Goal: Transaction & Acquisition: Book appointment/travel/reservation

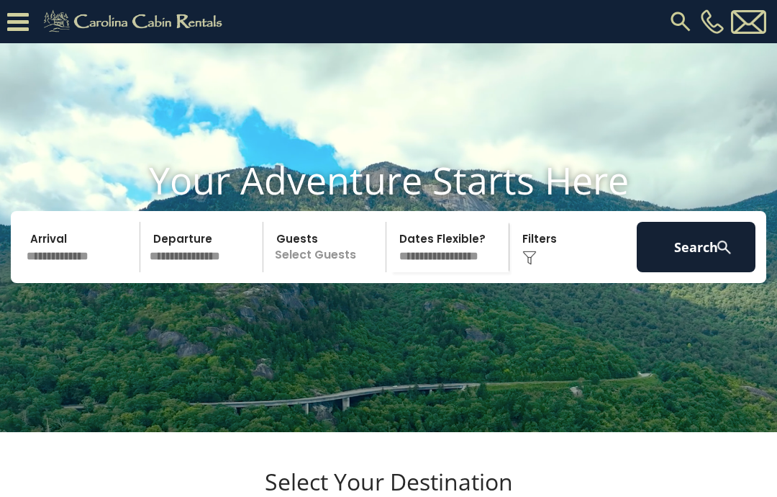
click at [73, 272] on input "text" at bounding box center [81, 247] width 119 height 50
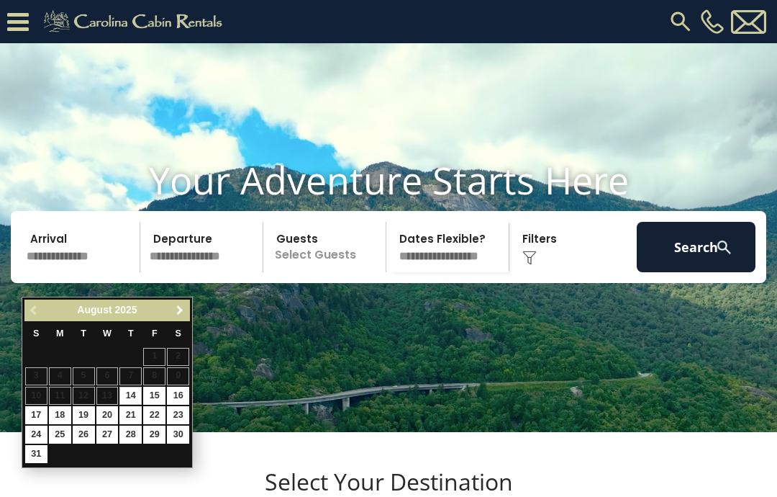
click at [174, 313] on span "Next" at bounding box center [180, 310] width 12 height 12
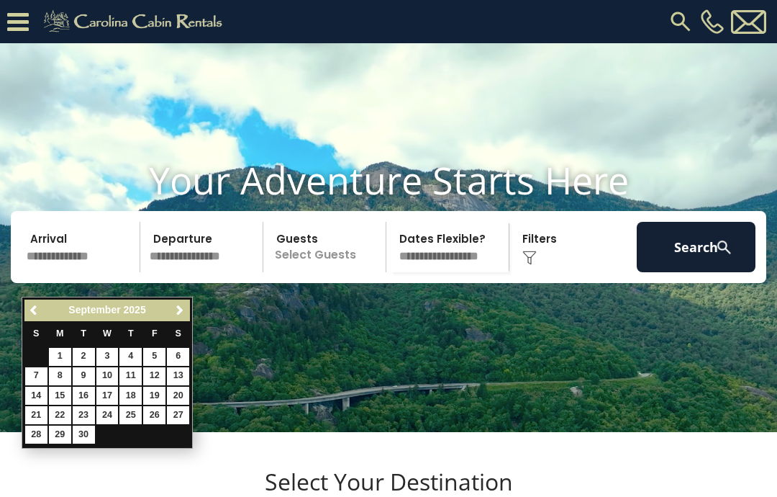
click at [179, 309] on span "Next" at bounding box center [180, 310] width 12 height 12
click at [135, 392] on link "16" at bounding box center [130, 395] width 22 height 18
type input "********"
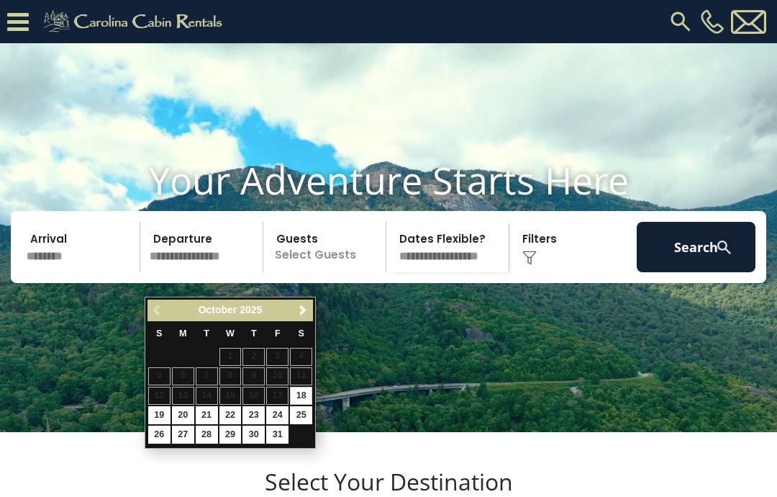
click at [202, 411] on link "21" at bounding box center [207, 415] width 22 height 18
type input "********"
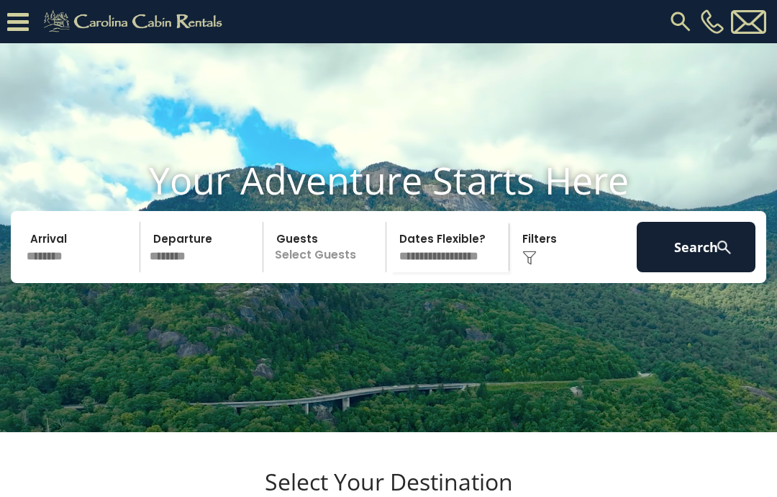
click at [329, 272] on p "Select Guests" at bounding box center [327, 247] width 118 height 50
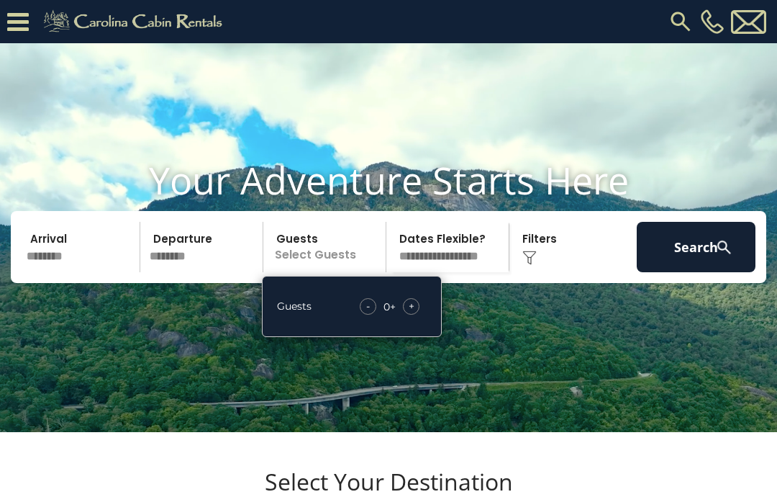
click at [411, 313] on span "+" at bounding box center [412, 306] width 6 height 14
click at [412, 313] on span "+" at bounding box center [412, 306] width 6 height 14
click at [414, 313] on span "+" at bounding box center [412, 306] width 6 height 14
click at [419, 315] on div "+" at bounding box center [411, 306] width 17 height 17
click at [415, 315] on div "+" at bounding box center [411, 306] width 17 height 17
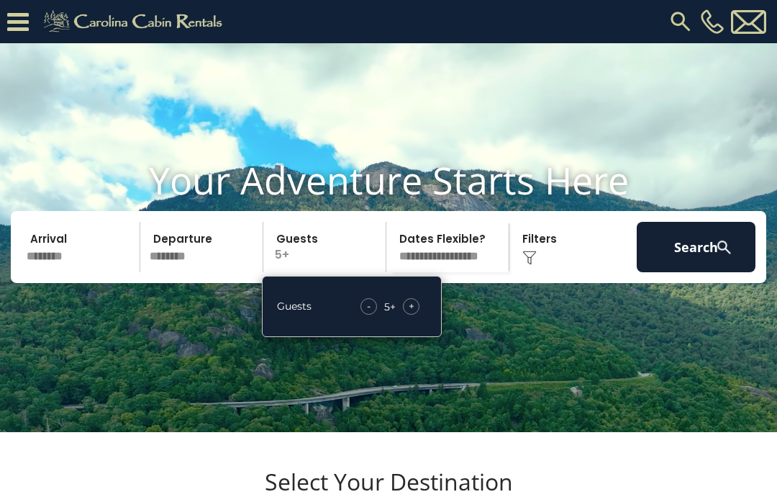
click at [410, 313] on span "+" at bounding box center [412, 306] width 6 height 14
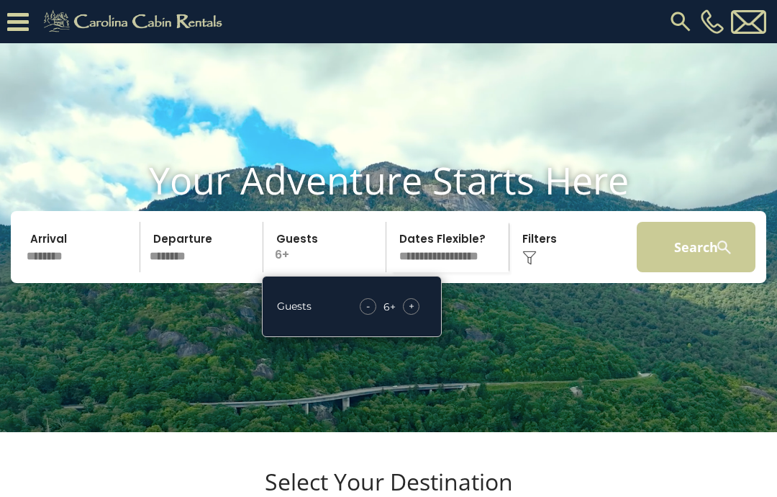
click at [697, 267] on button "Search" at bounding box center [696, 247] width 119 height 50
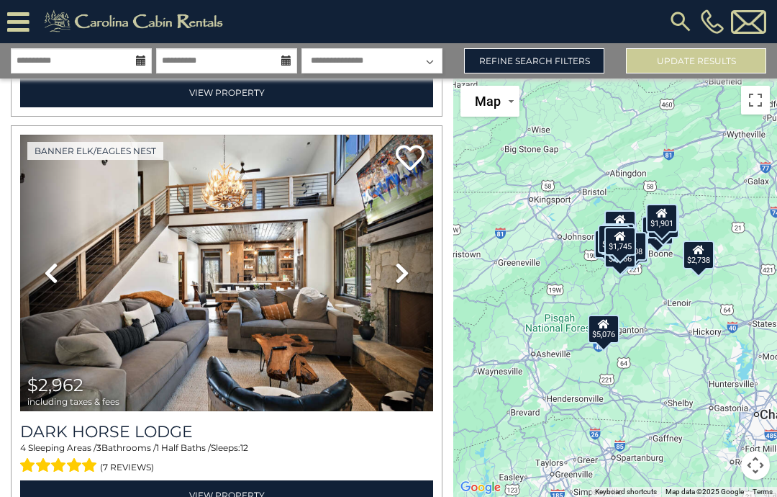
scroll to position [399, 0]
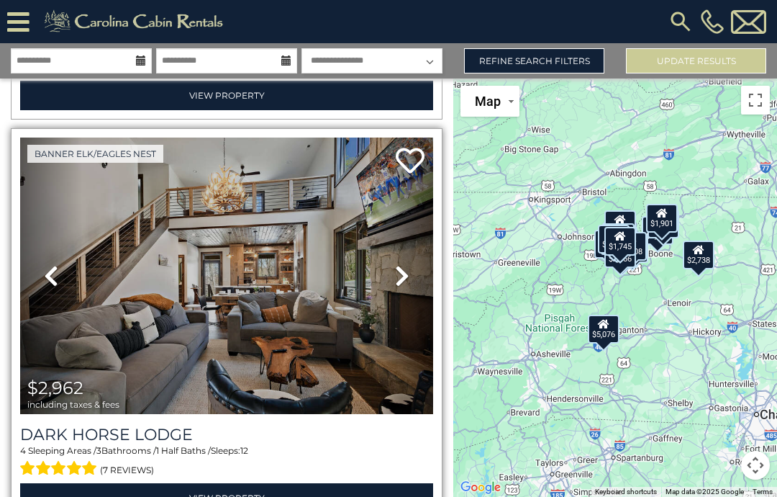
click at [398, 271] on icon at bounding box center [402, 275] width 14 height 23
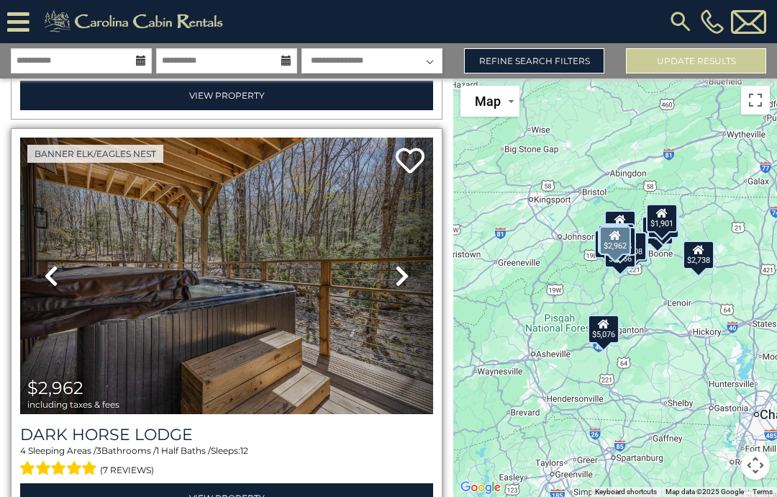
click at [400, 274] on icon at bounding box center [402, 275] width 14 height 23
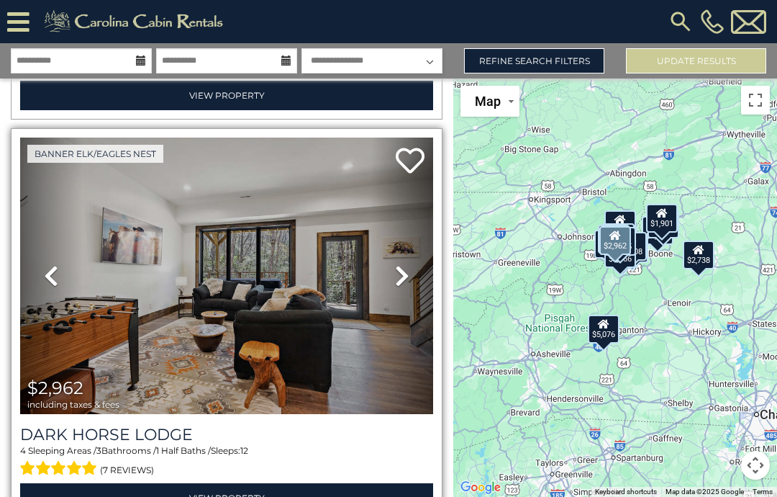
click at [392, 271] on link "Next" at bounding box center [402, 275] width 62 height 277
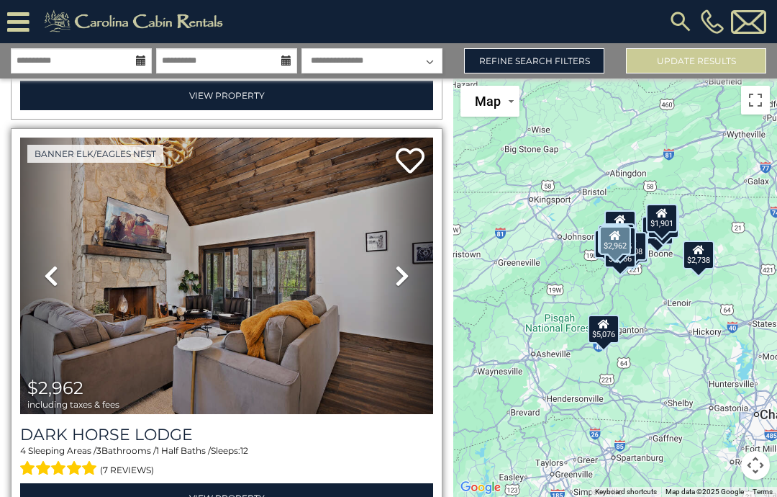
click at [394, 280] on link "Next" at bounding box center [402, 275] width 62 height 277
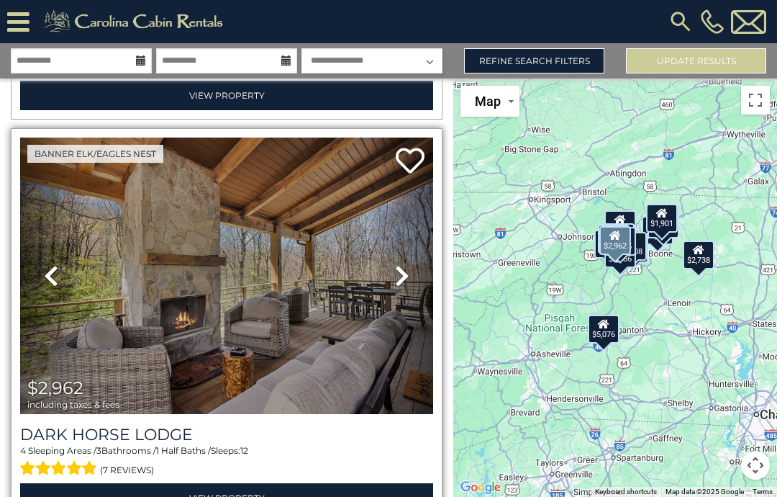
click at [403, 274] on icon at bounding box center [402, 275] width 14 height 23
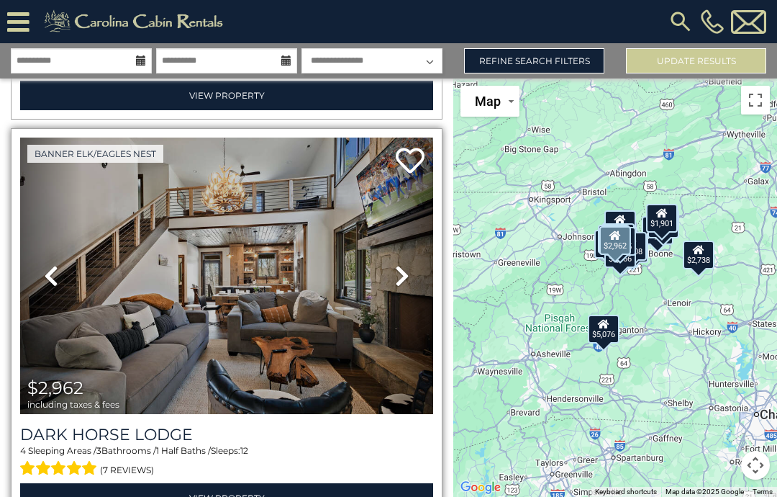
click at [399, 273] on icon at bounding box center [402, 275] width 14 height 23
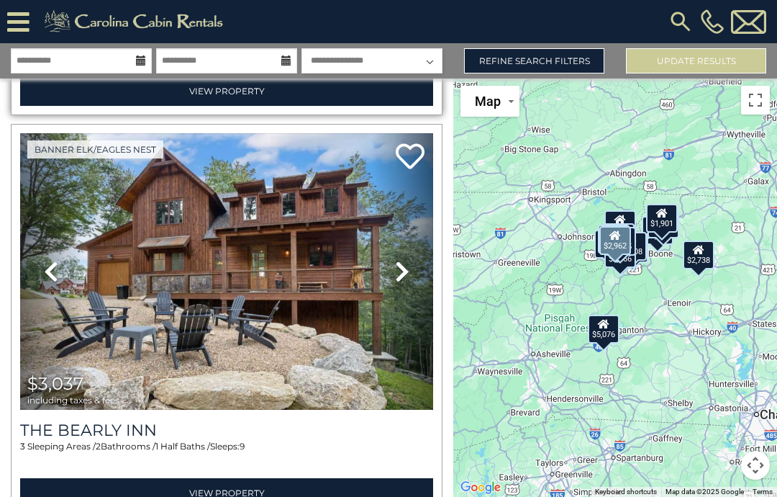
scroll to position [808, 0]
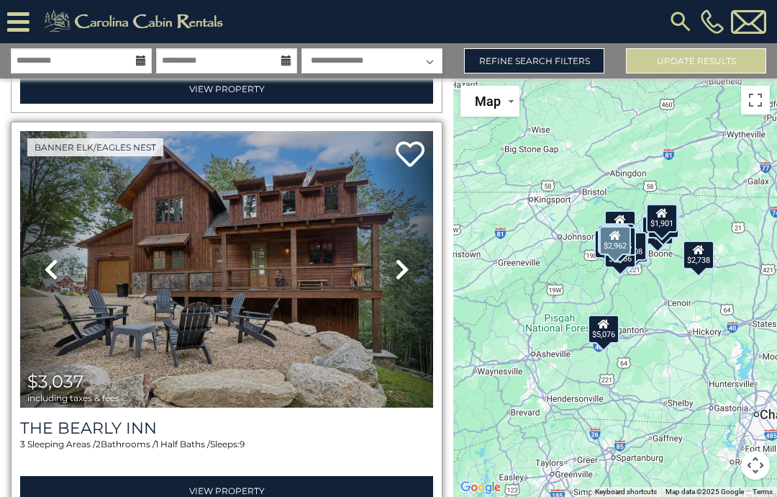
click at [396, 266] on icon at bounding box center [402, 269] width 14 height 23
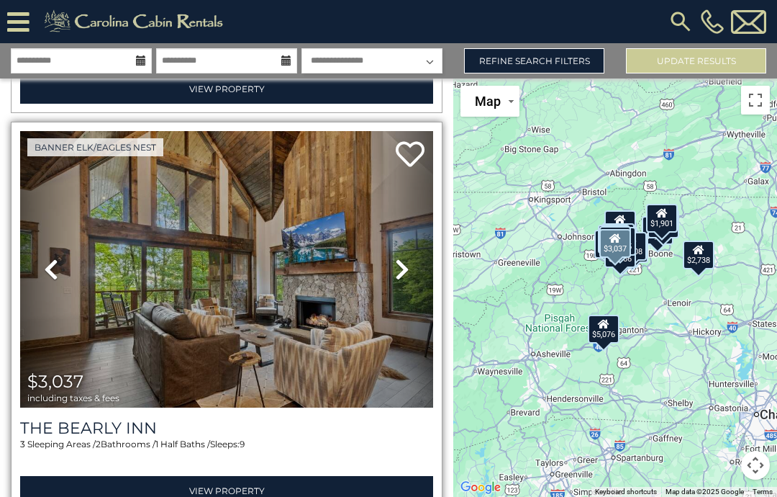
click at [403, 267] on icon at bounding box center [402, 269] width 14 height 23
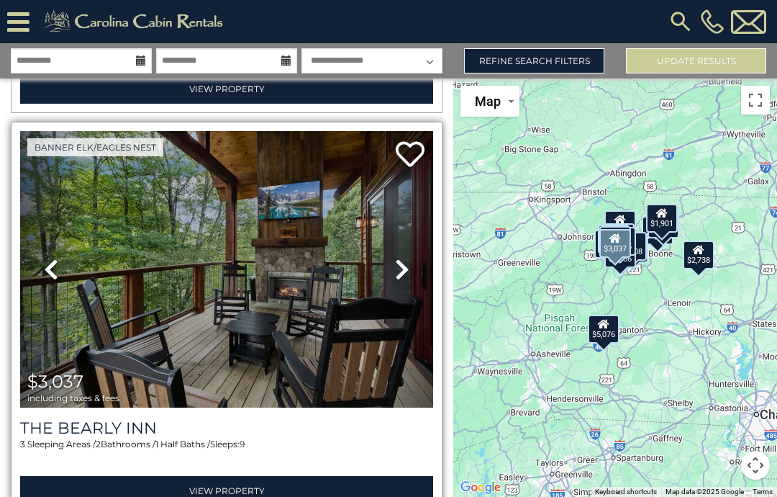
click at [397, 268] on icon at bounding box center [402, 269] width 14 height 23
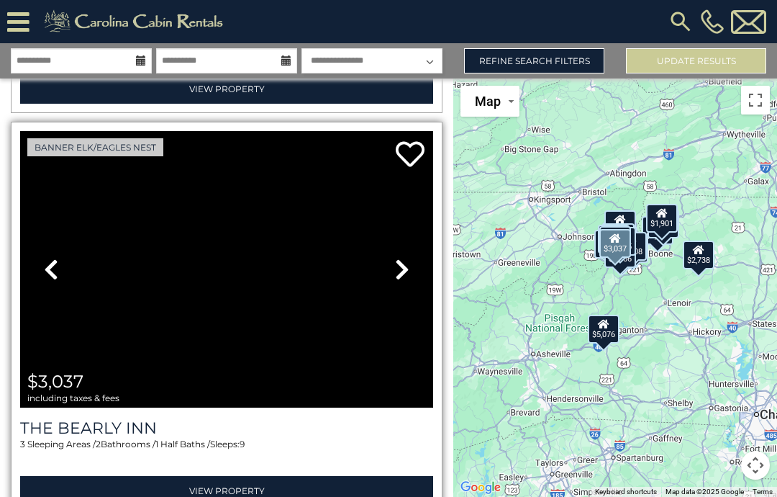
click at [397, 268] on icon at bounding box center [402, 269] width 14 height 23
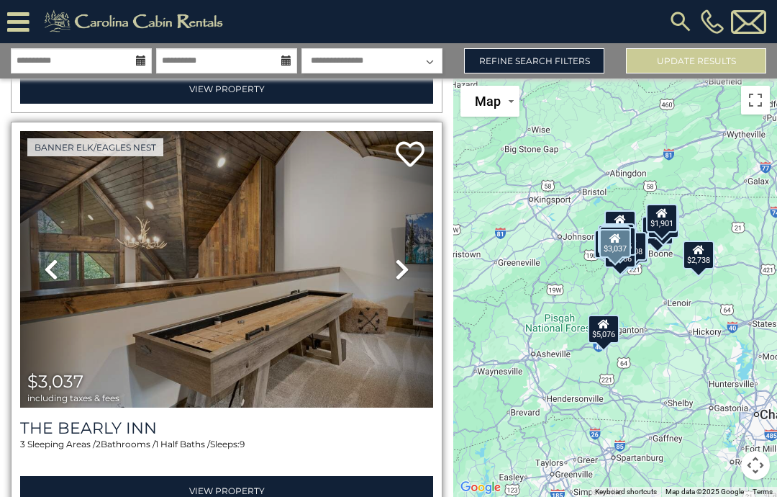
click at [395, 269] on icon at bounding box center [402, 269] width 14 height 23
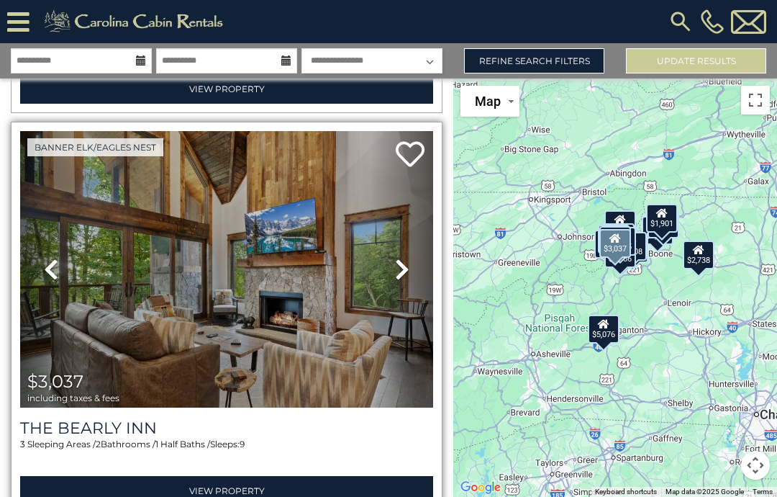
click at [405, 271] on icon at bounding box center [402, 269] width 14 height 23
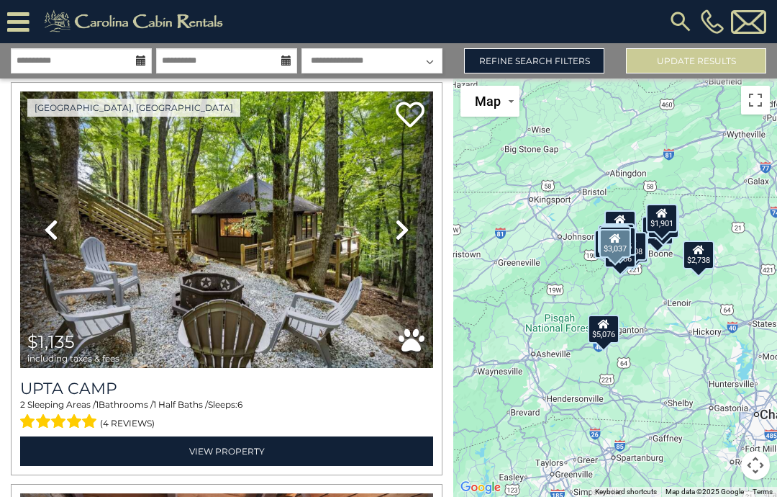
scroll to position [1254, 0]
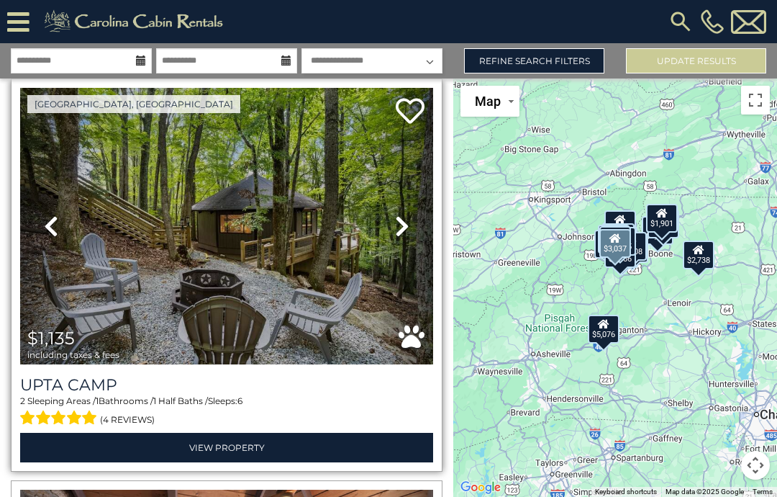
click at [395, 221] on icon at bounding box center [402, 225] width 14 height 23
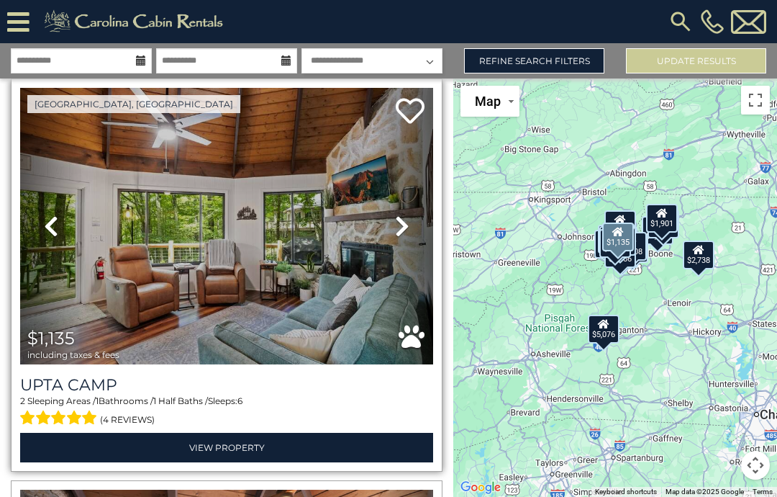
click at [399, 218] on icon at bounding box center [402, 225] width 14 height 23
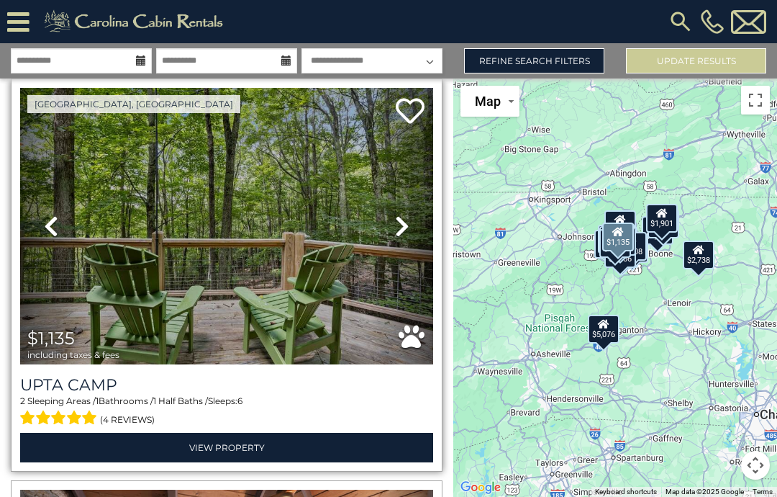
click at [408, 217] on icon at bounding box center [402, 225] width 14 height 23
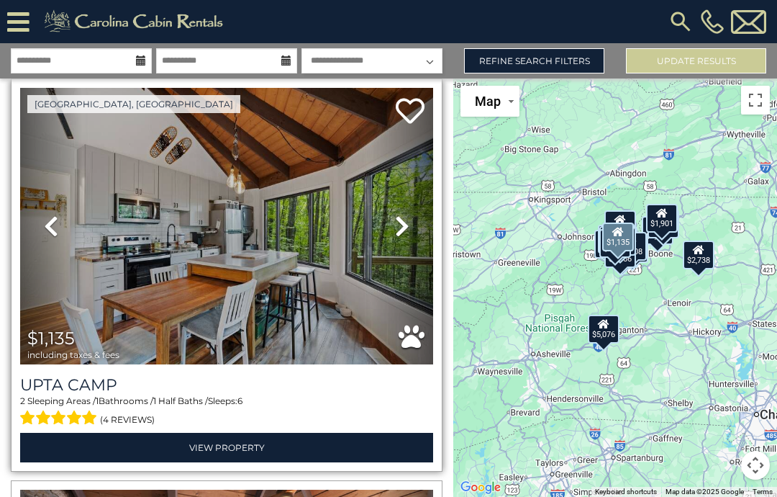
click at [399, 224] on icon at bounding box center [402, 225] width 14 height 23
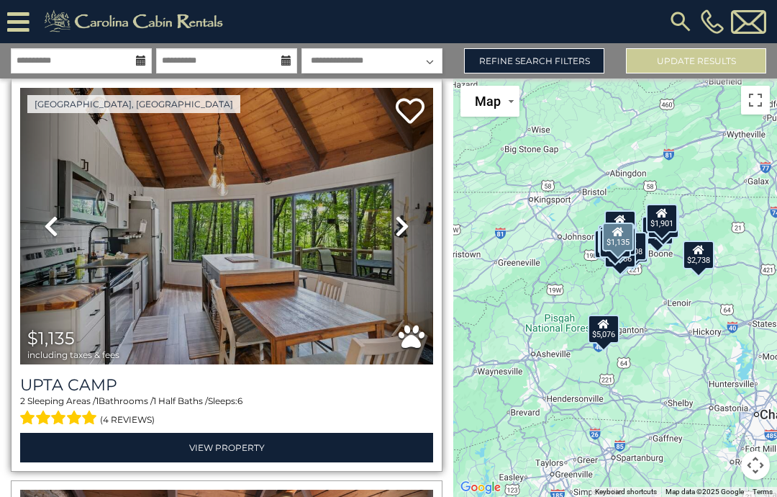
click at [400, 224] on icon at bounding box center [402, 225] width 14 height 23
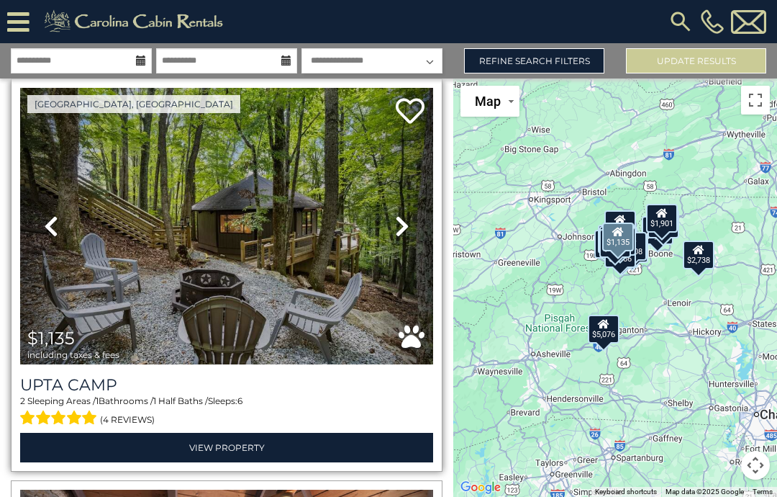
click at [402, 222] on icon at bounding box center [402, 225] width 14 height 23
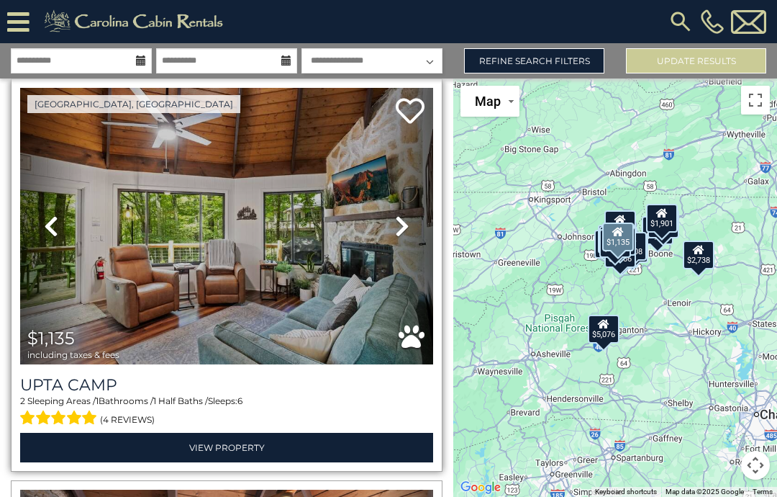
click at [412, 225] on link "Next" at bounding box center [402, 226] width 62 height 277
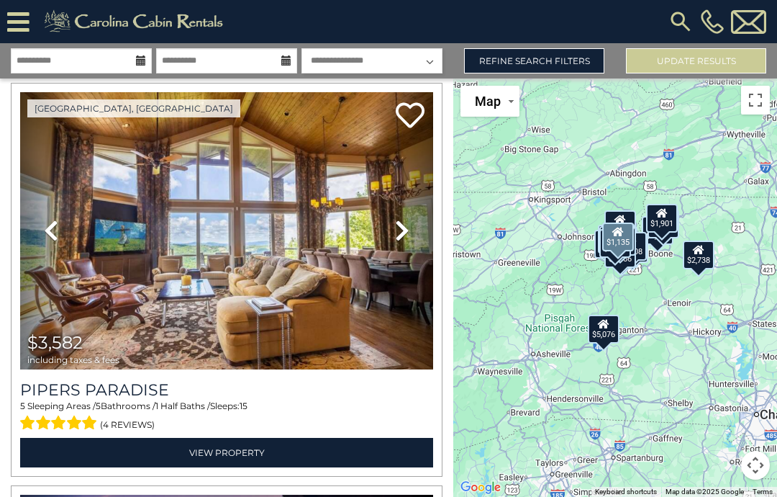
scroll to position [2458, 0]
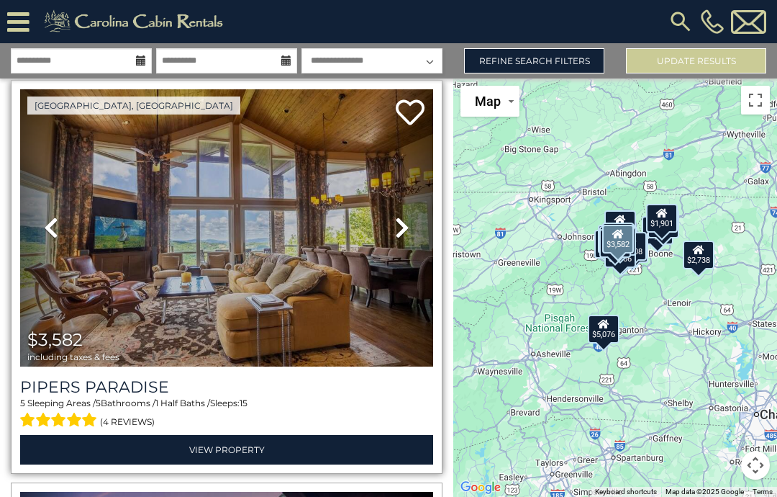
click at [403, 229] on icon at bounding box center [402, 227] width 14 height 23
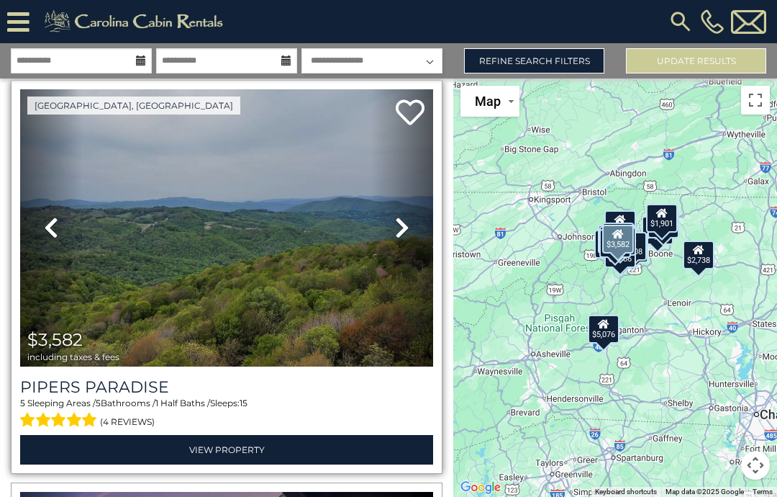
click at [404, 218] on icon at bounding box center [402, 227] width 14 height 23
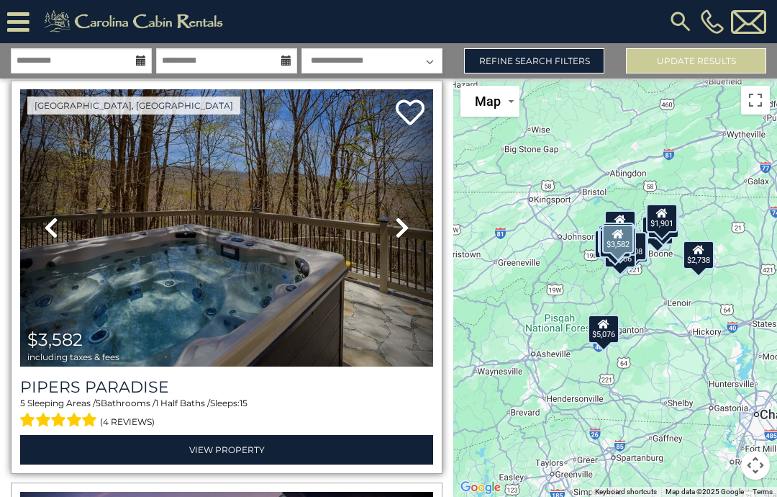
click at [413, 225] on link "Next" at bounding box center [402, 227] width 62 height 277
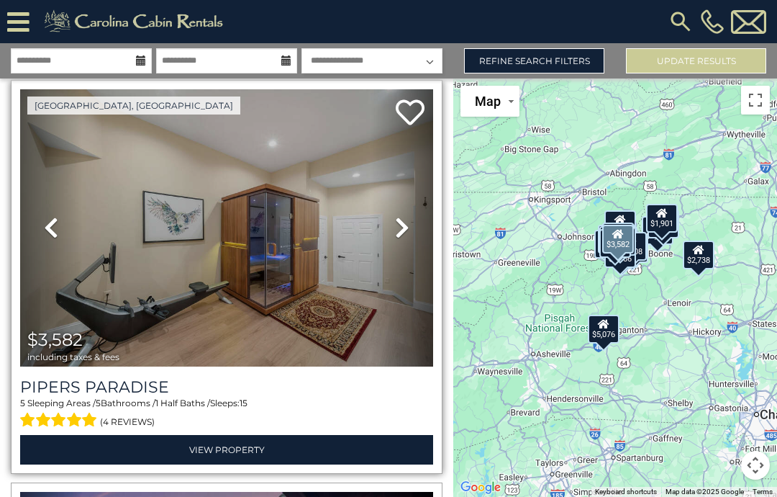
click at [398, 225] on icon at bounding box center [402, 227] width 14 height 23
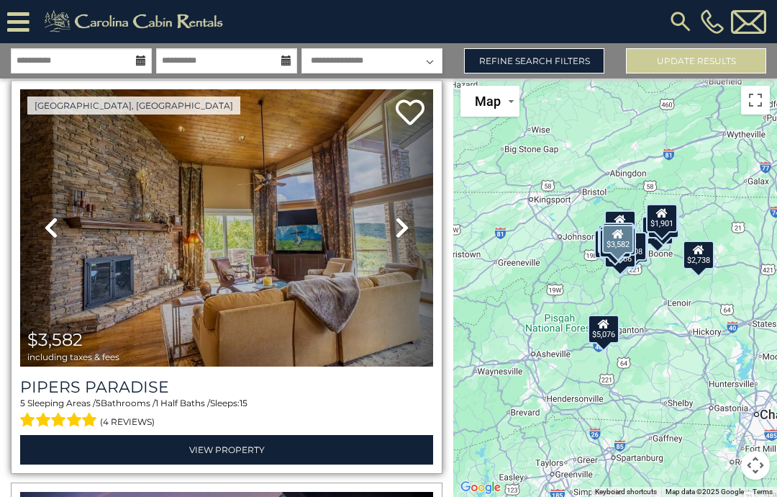
click at [407, 225] on icon at bounding box center [402, 227] width 14 height 23
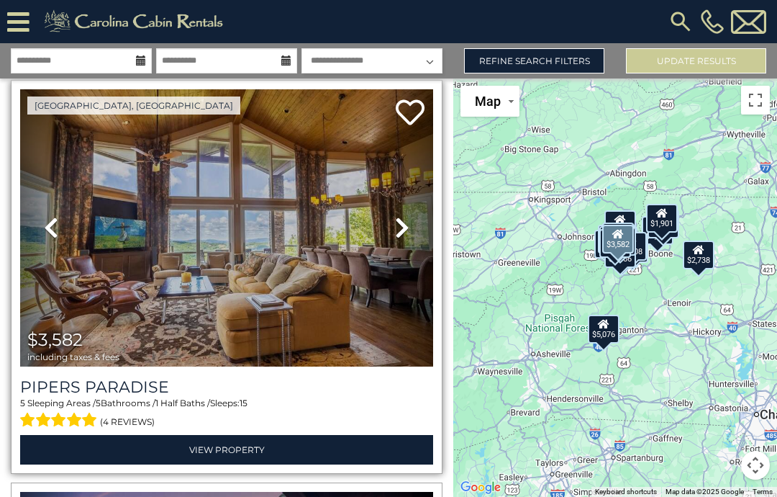
click at [410, 220] on link "Next" at bounding box center [402, 227] width 62 height 277
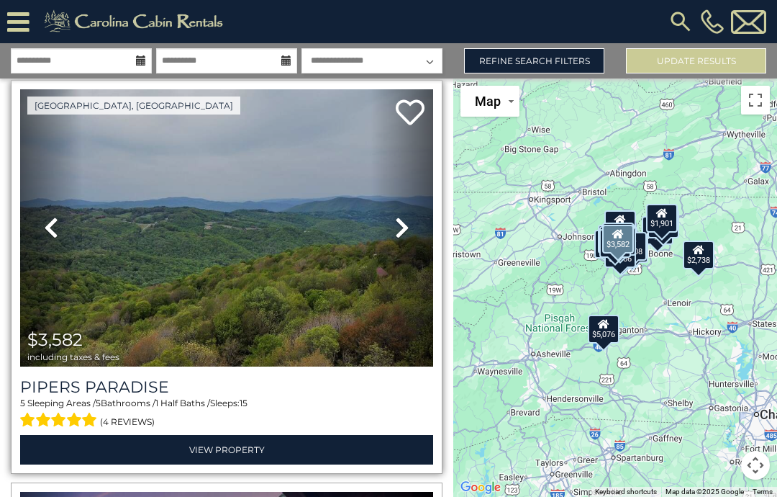
click at [405, 218] on icon at bounding box center [402, 227] width 14 height 23
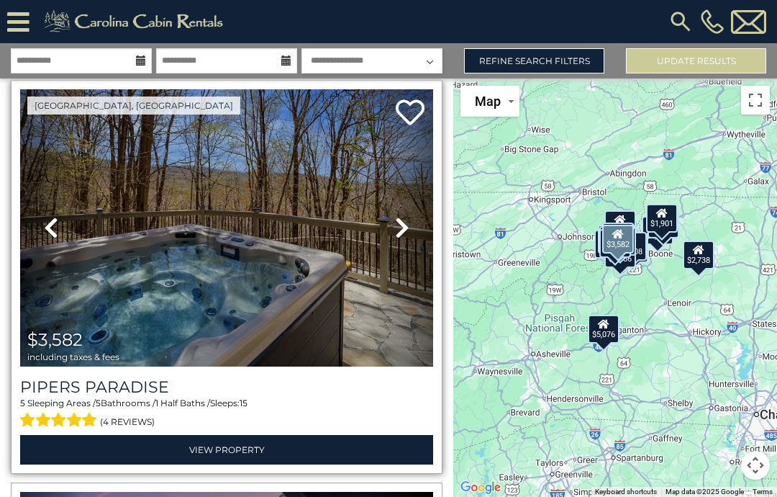
click at [416, 216] on link "Next" at bounding box center [402, 227] width 62 height 277
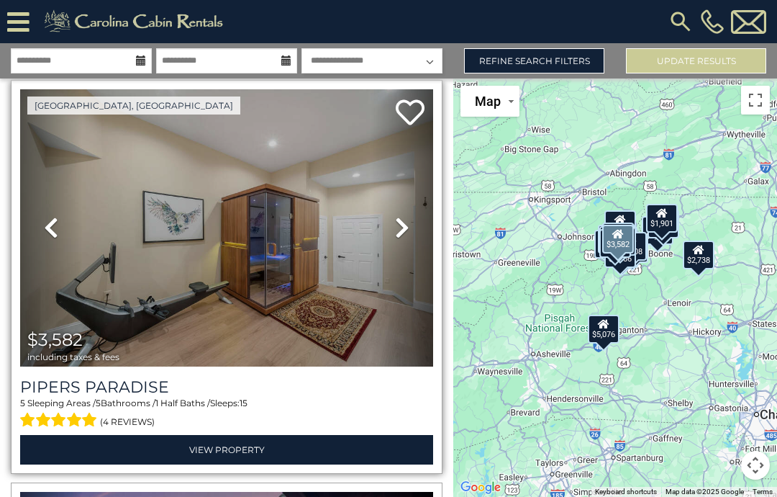
click at [425, 213] on link "Next" at bounding box center [402, 227] width 62 height 277
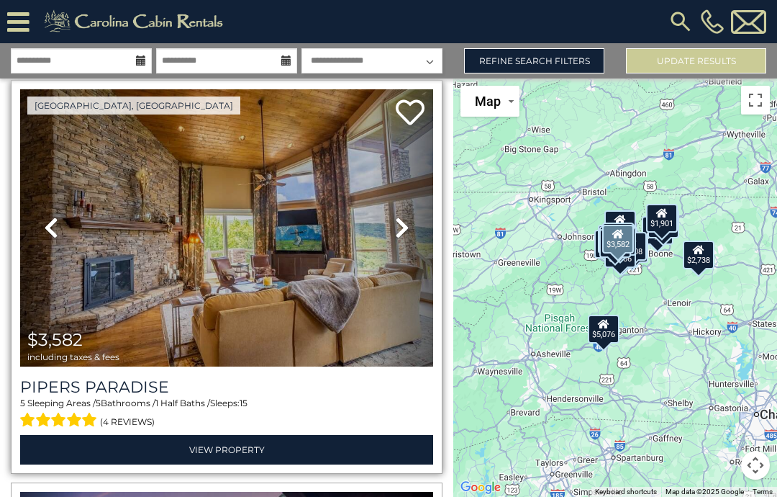
click at [416, 204] on link "Next" at bounding box center [402, 227] width 62 height 277
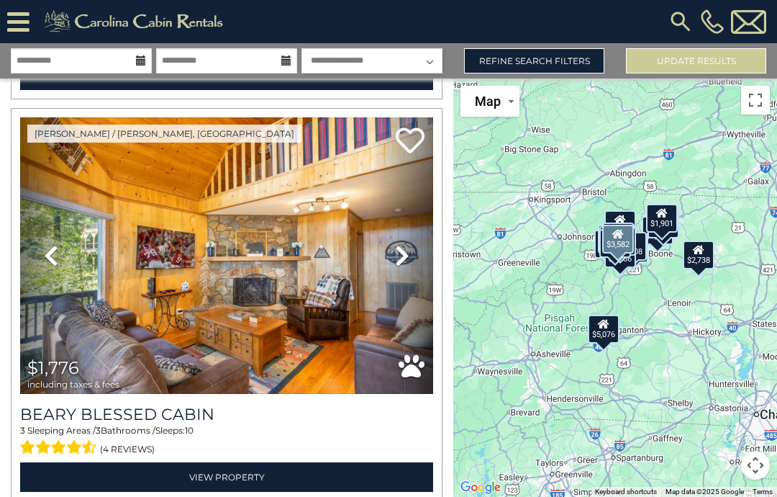
scroll to position [6890, 0]
